Goal: Information Seeking & Learning: Learn about a topic

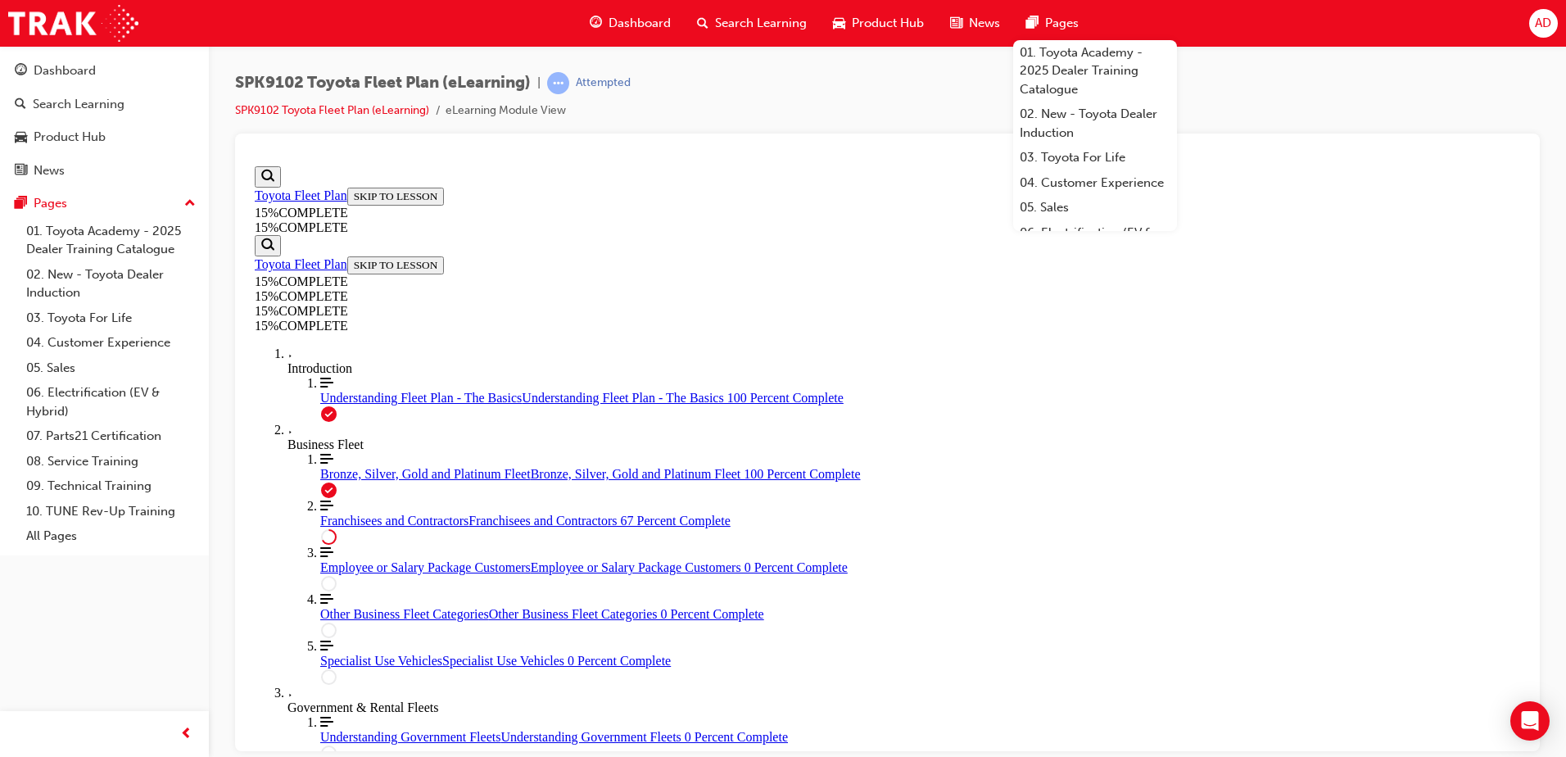
scroll to position [609, 0]
drag, startPoint x: 892, startPoint y: 377, endPoint x: 1171, endPoint y: 393, distance: 279.0
drag, startPoint x: 1099, startPoint y: 442, endPoint x: 823, endPoint y: 420, distance: 277.8
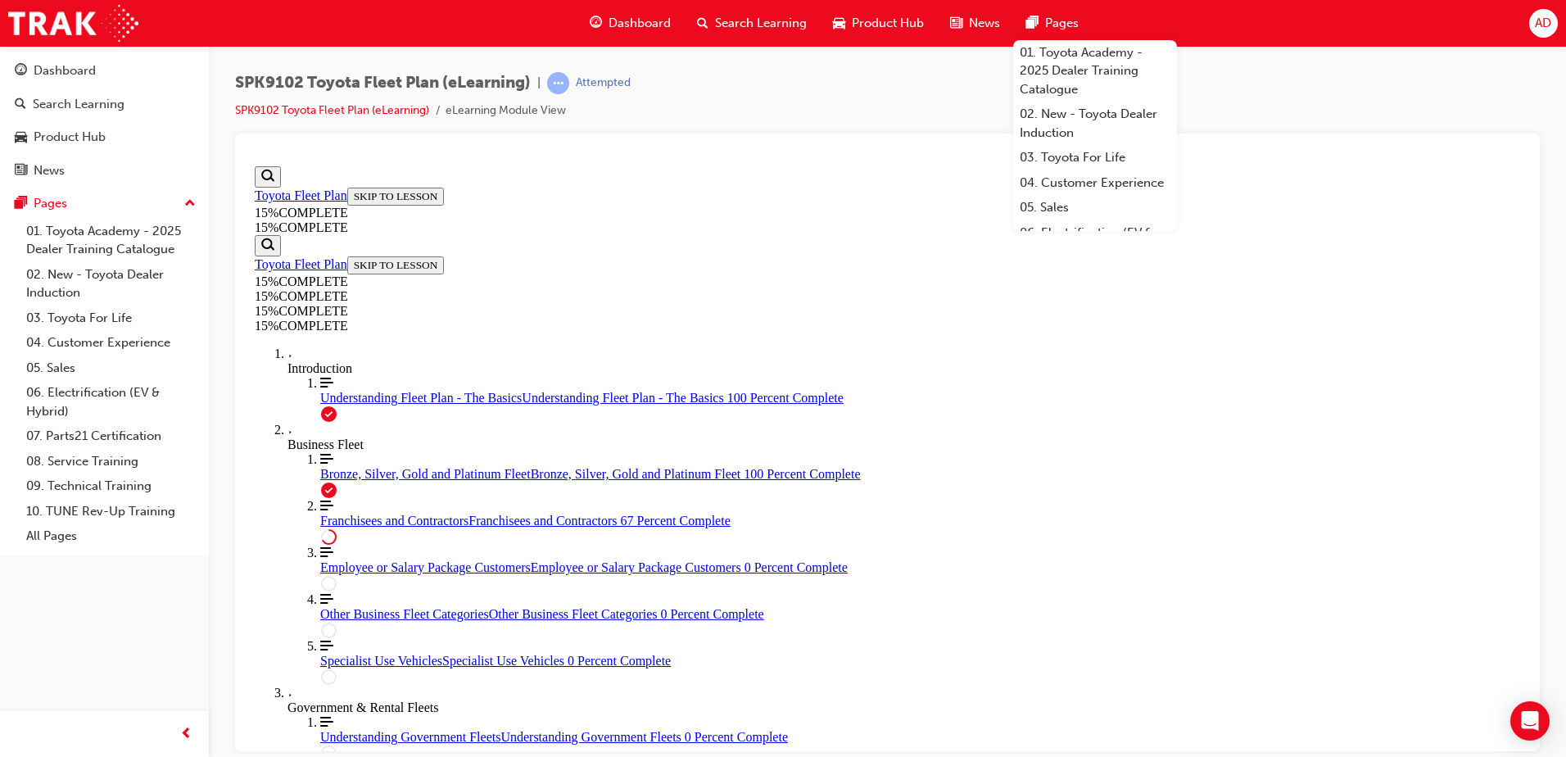
drag, startPoint x: 655, startPoint y: 533, endPoint x: 972, endPoint y: 512, distance: 317.8
drag, startPoint x: 1185, startPoint y: 470, endPoint x: 1228, endPoint y: 474, distance: 43.5
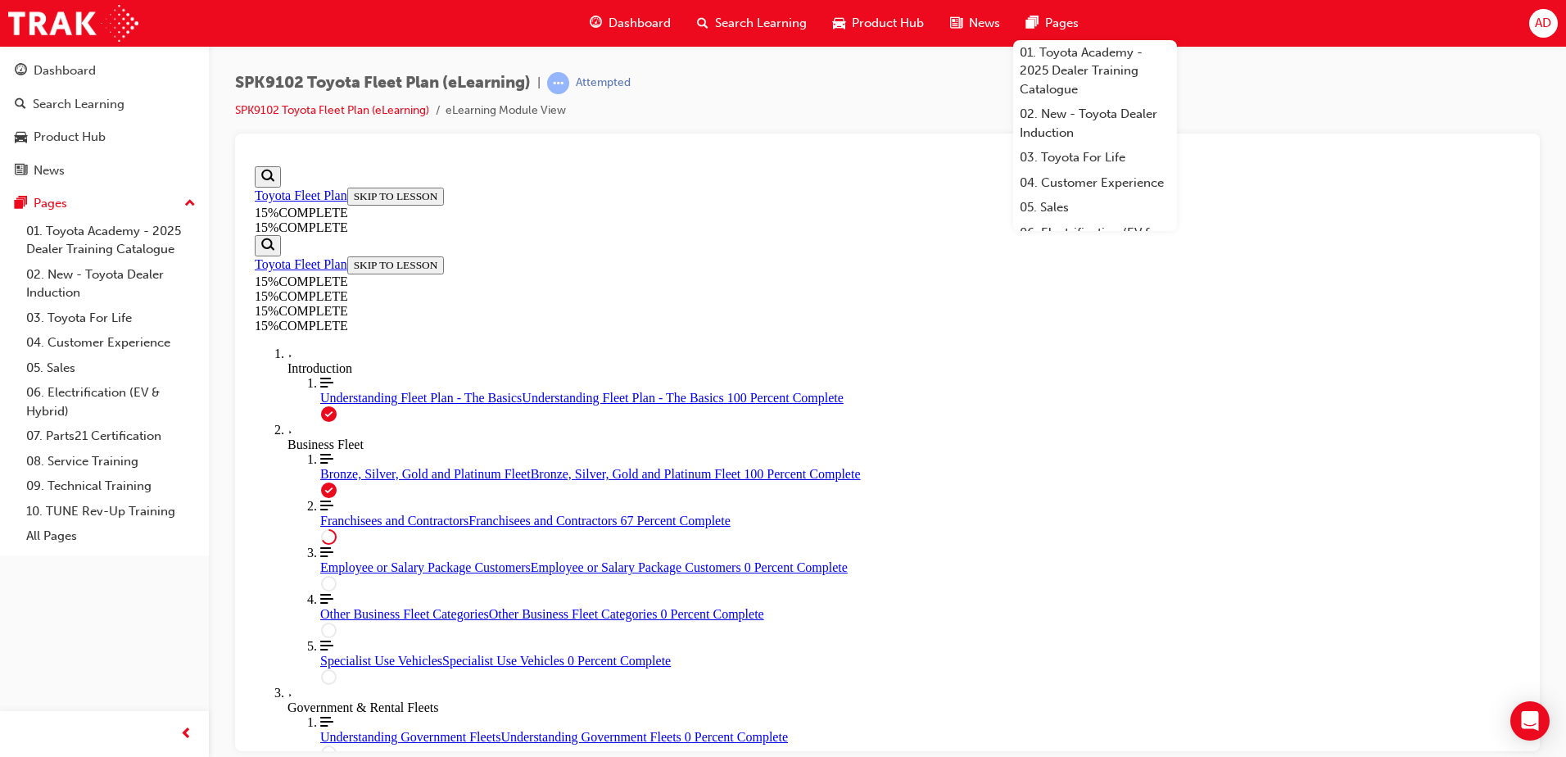
drag, startPoint x: 686, startPoint y: 510, endPoint x: 1080, endPoint y: 527, distance: 394.4
